Goal: Task Accomplishment & Management: Use online tool/utility

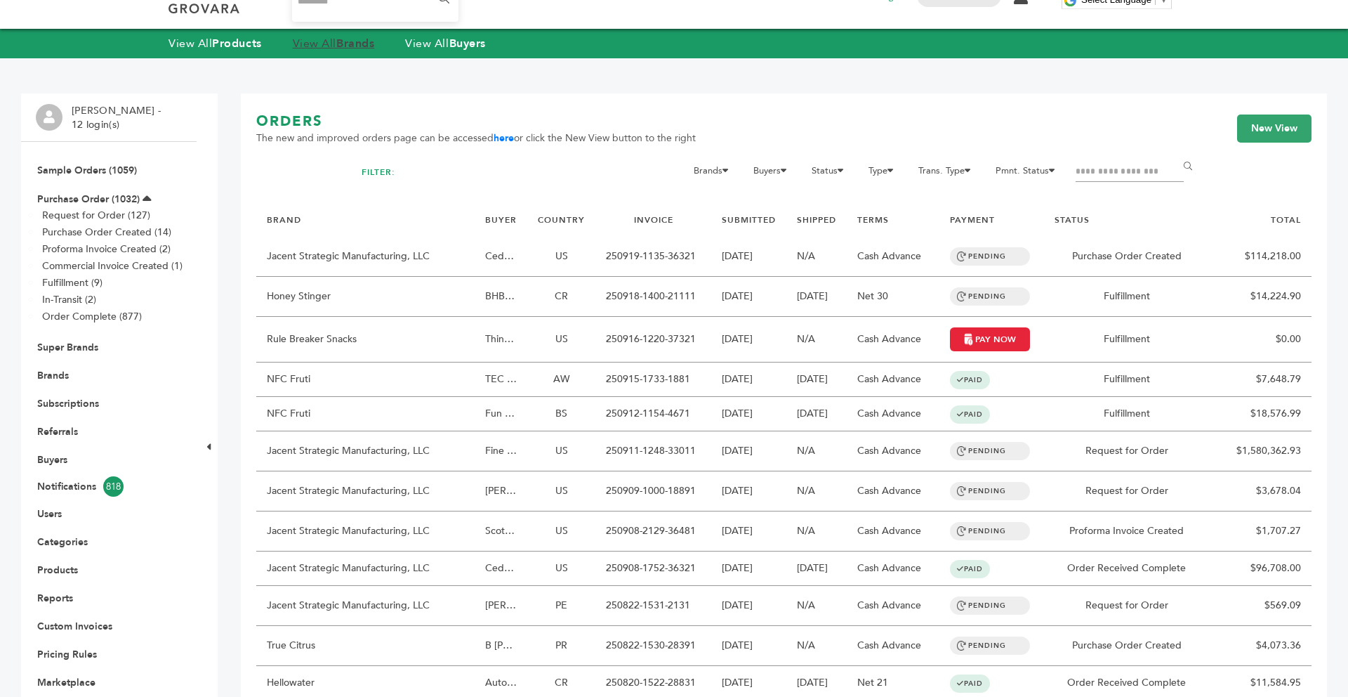
click at [340, 46] on link "View All Brands" at bounding box center [334, 43] width 82 height 15
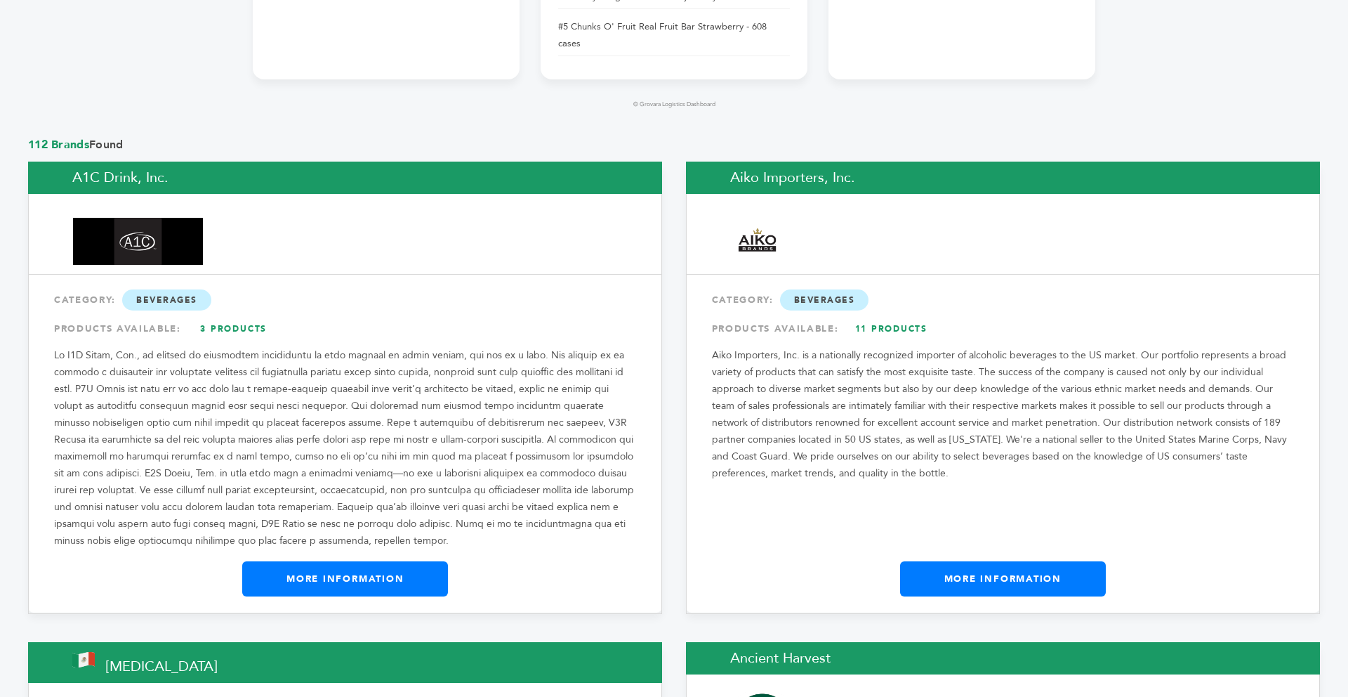
click at [1044, 561] on link "More Information" at bounding box center [1003, 578] width 206 height 35
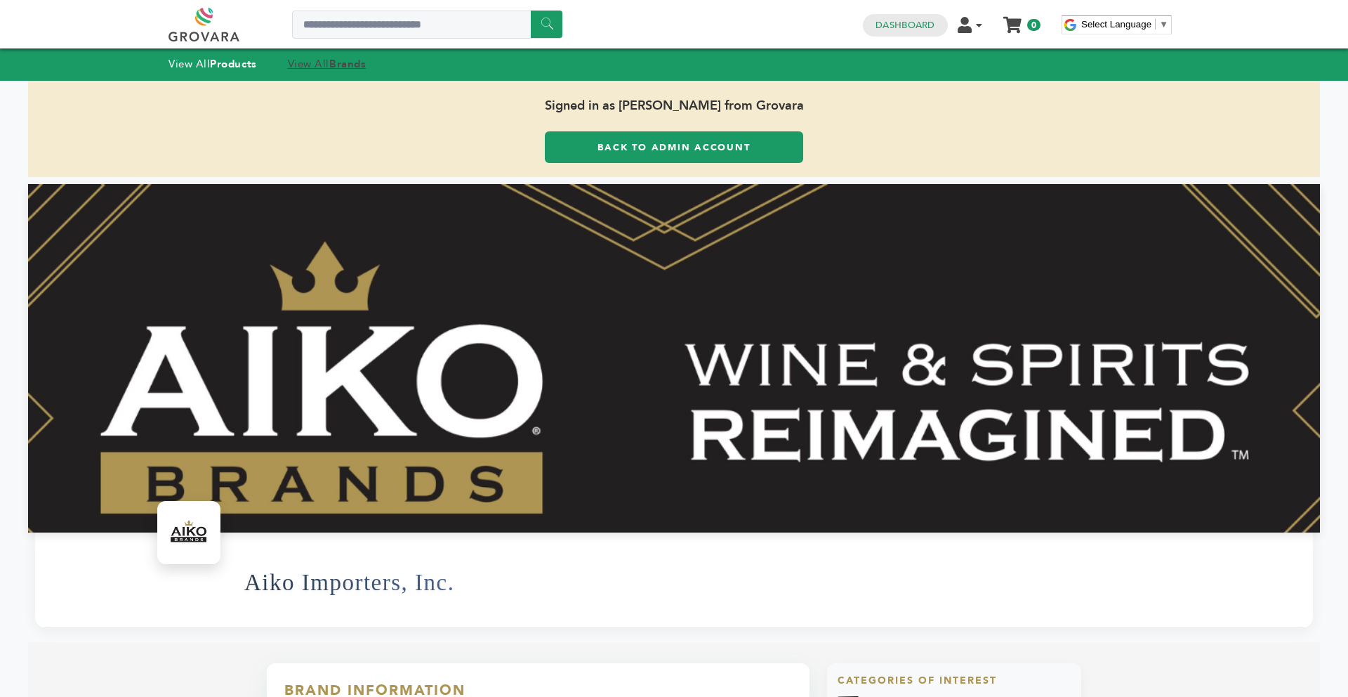
click at [344, 63] on strong "Brands" at bounding box center [347, 64] width 37 height 14
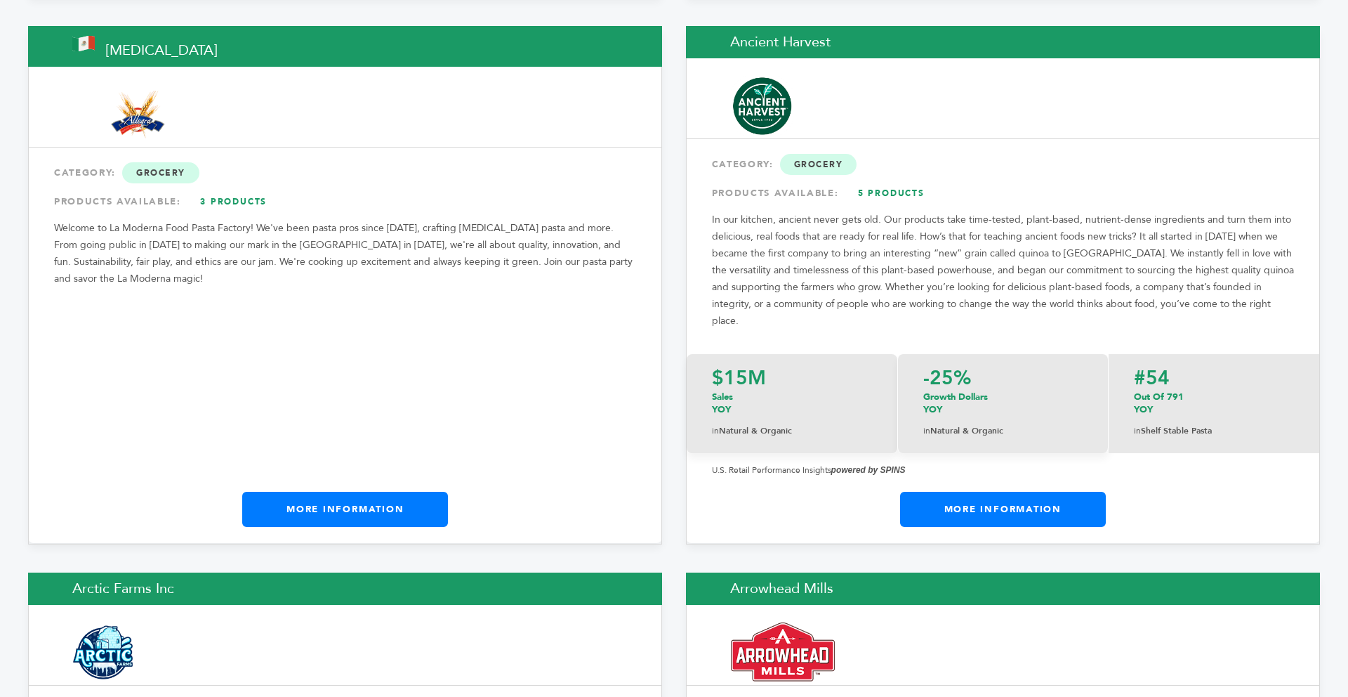
scroll to position [1713, 0]
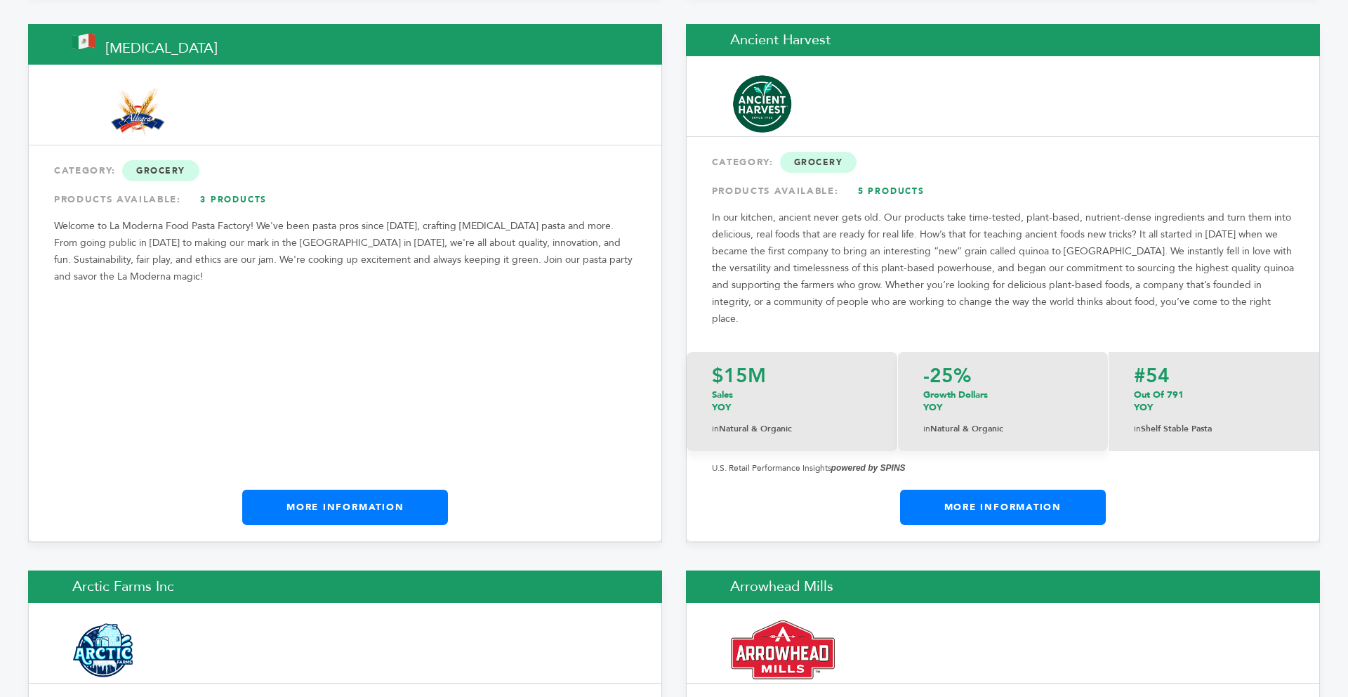
click at [379, 489] on link "More Information" at bounding box center [345, 506] width 206 height 35
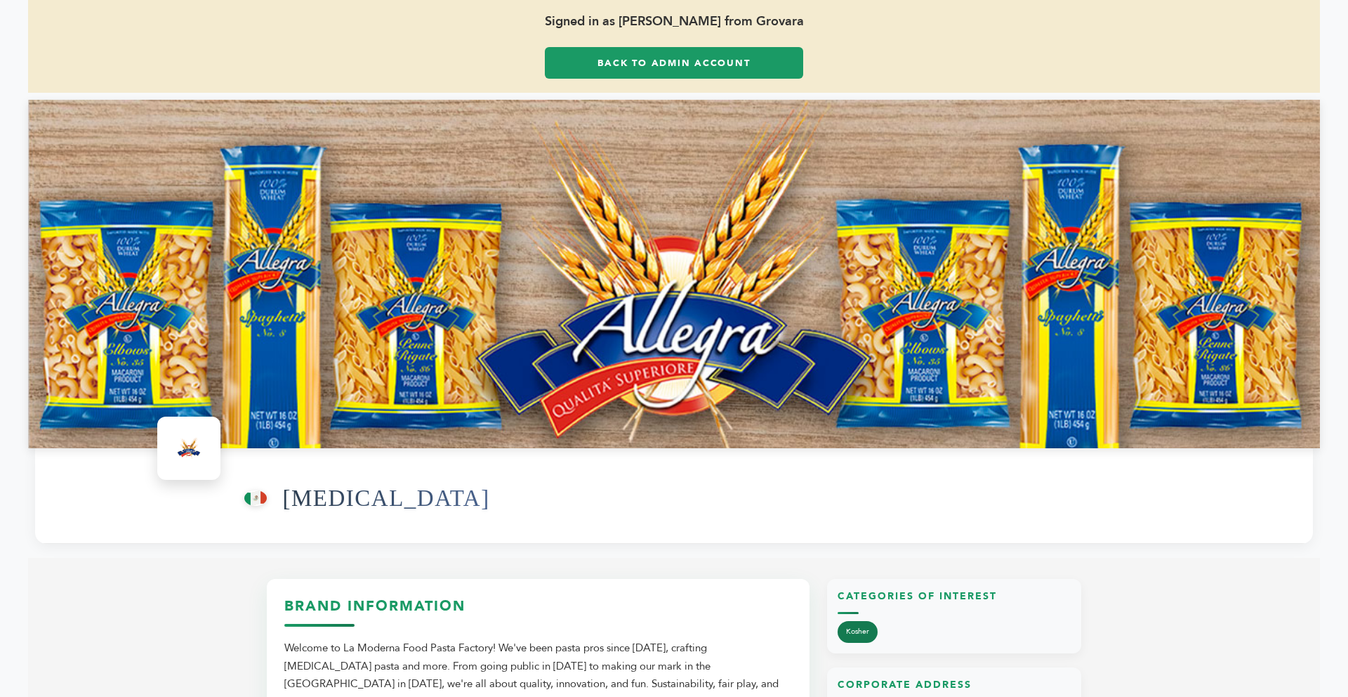
scroll to position [56, 0]
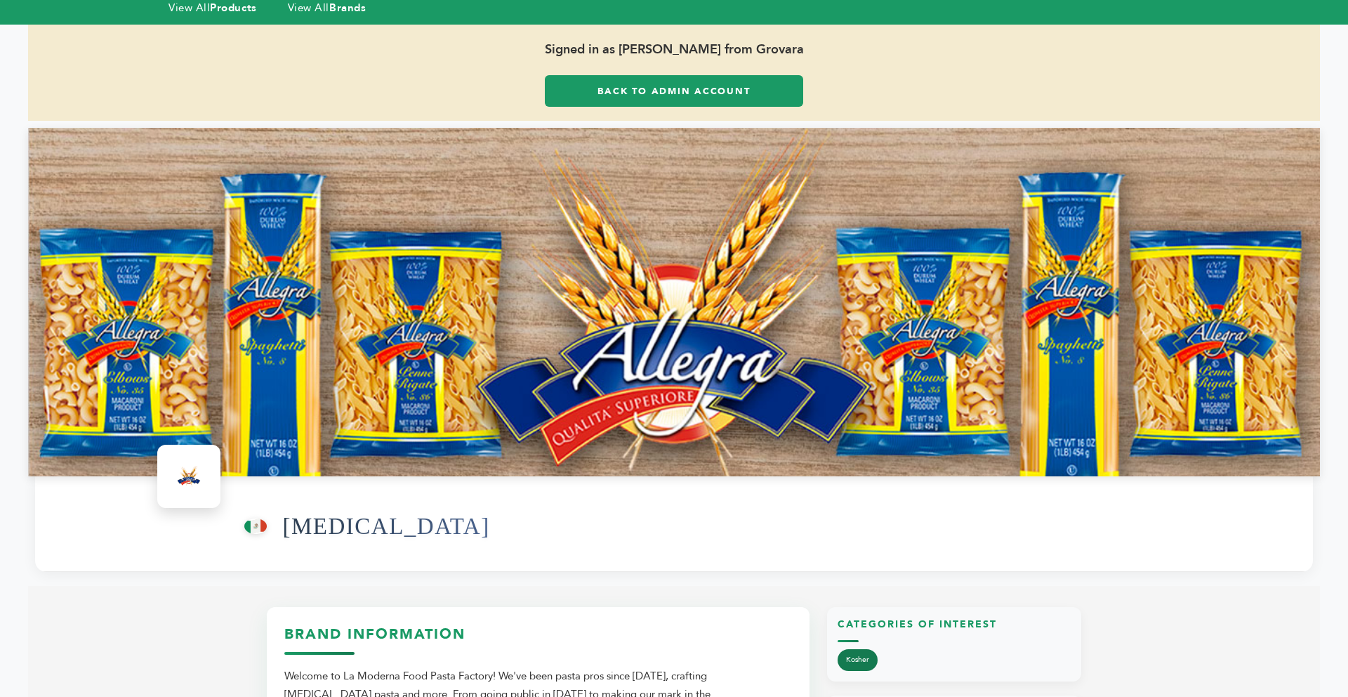
click at [614, 84] on link "Back to Admin Account" at bounding box center [674, 91] width 258 height 32
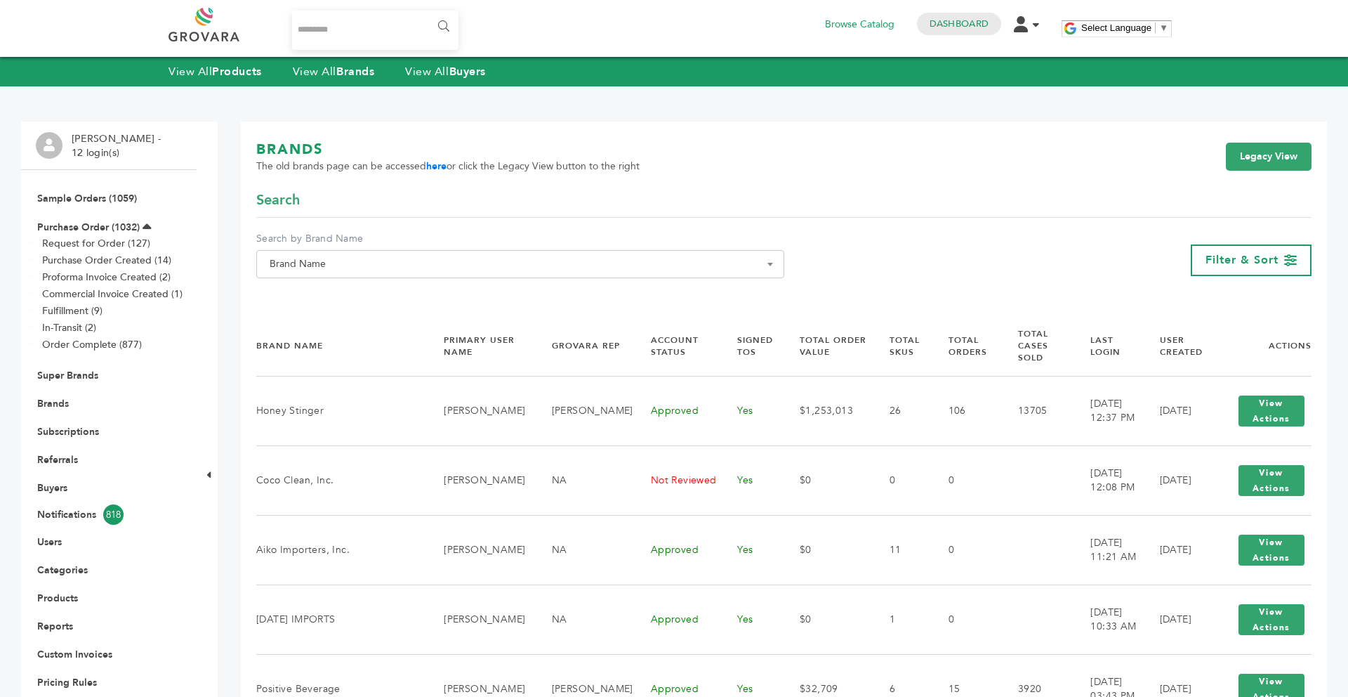
click at [381, 268] on span "Brand Name" at bounding box center [520, 264] width 513 height 20
click at [403, 294] on input "Search" at bounding box center [520, 290] width 521 height 18
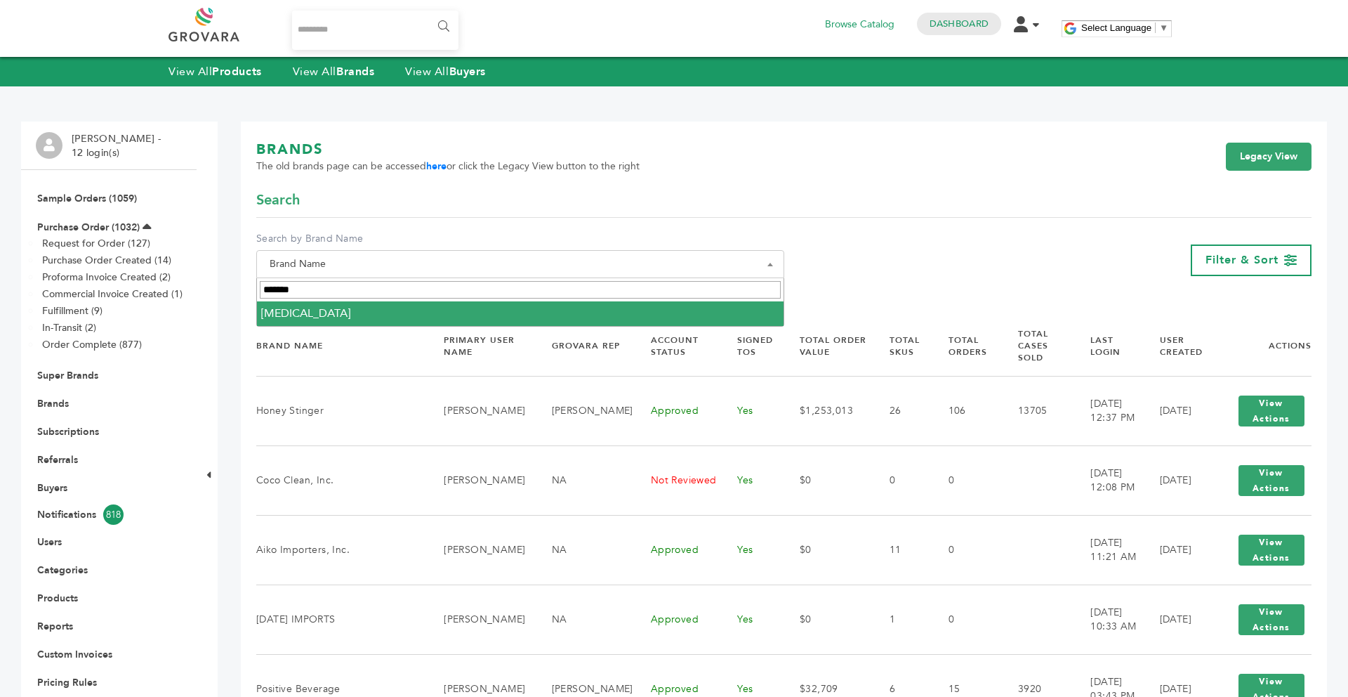
type input "*******"
select select "*******"
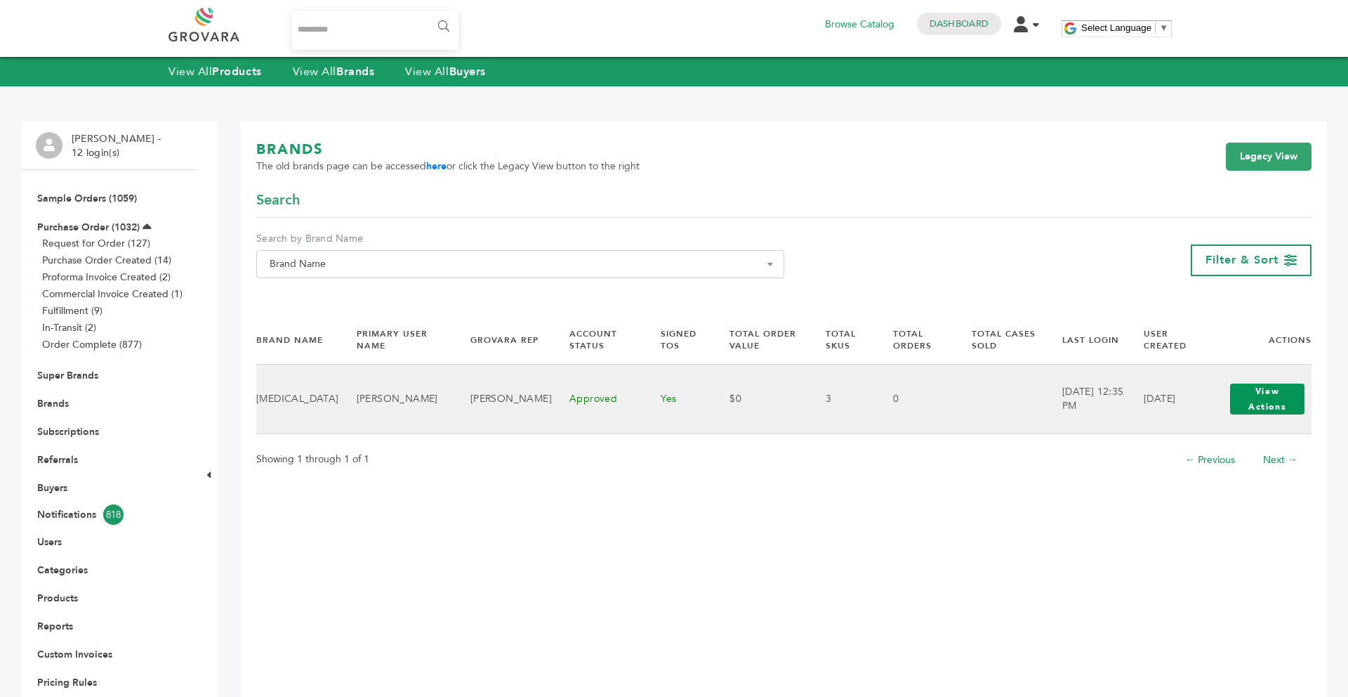
click at [1289, 402] on button "View Actions" at bounding box center [1267, 398] width 74 height 31
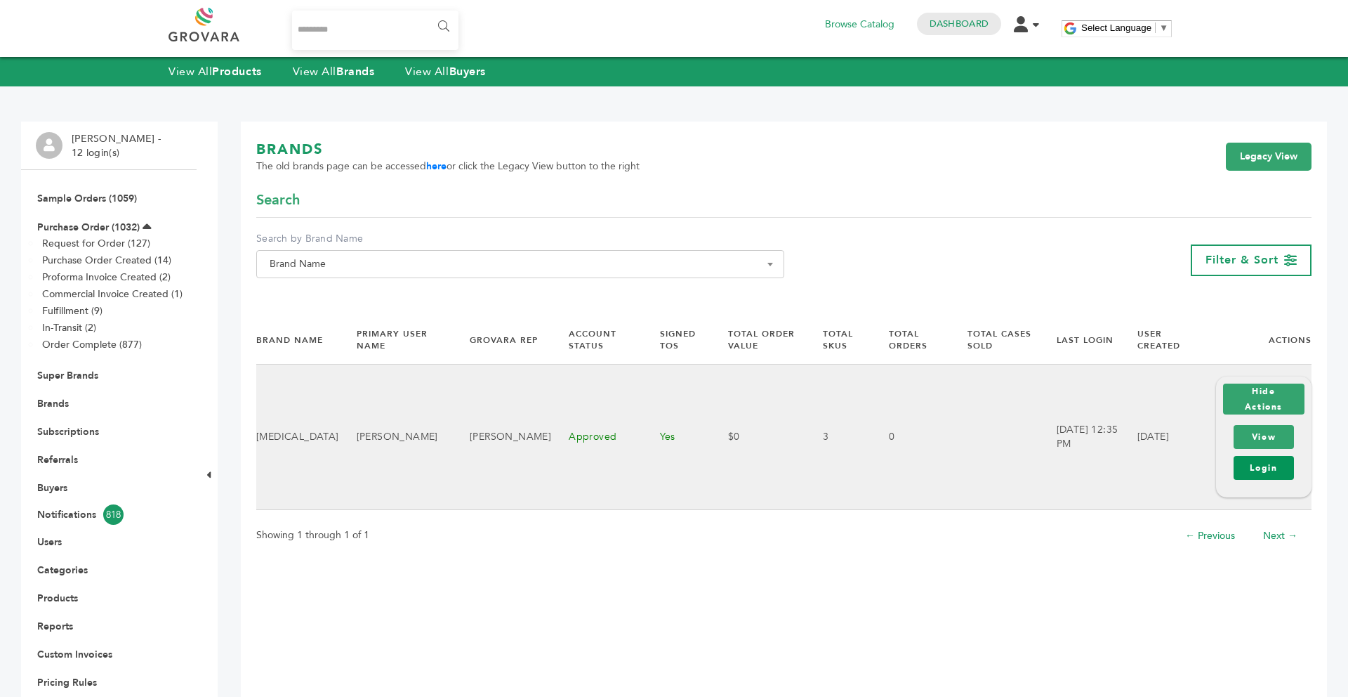
click at [1264, 470] on link "Login" at bounding box center [1264, 468] width 60 height 24
